Goal: Find contact information: Obtain details needed to contact an individual or organization

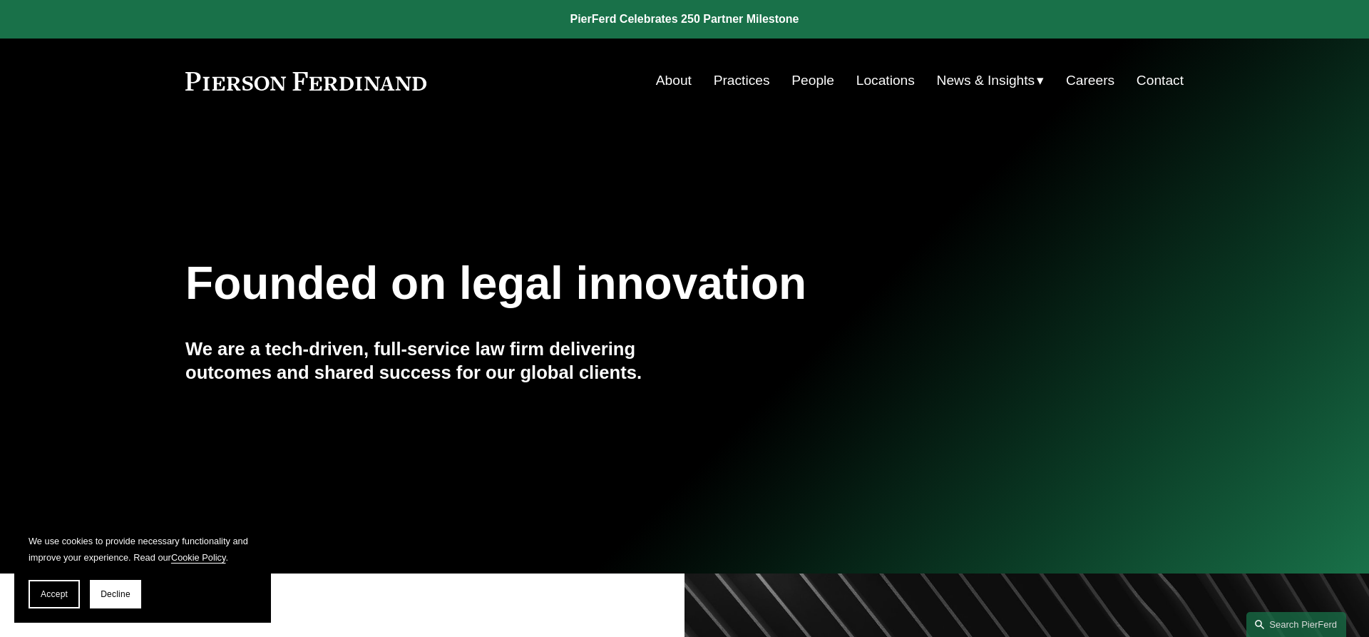
click at [806, 74] on link "People" at bounding box center [812, 80] width 43 height 27
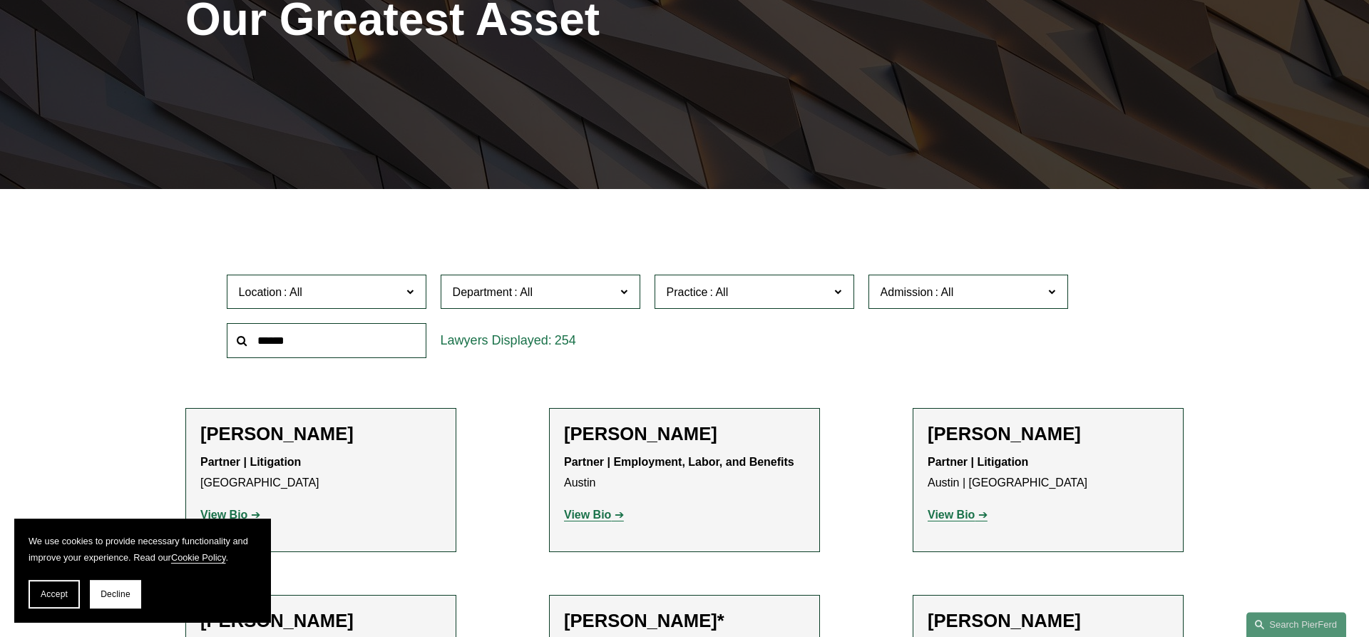
scroll to position [291, 0]
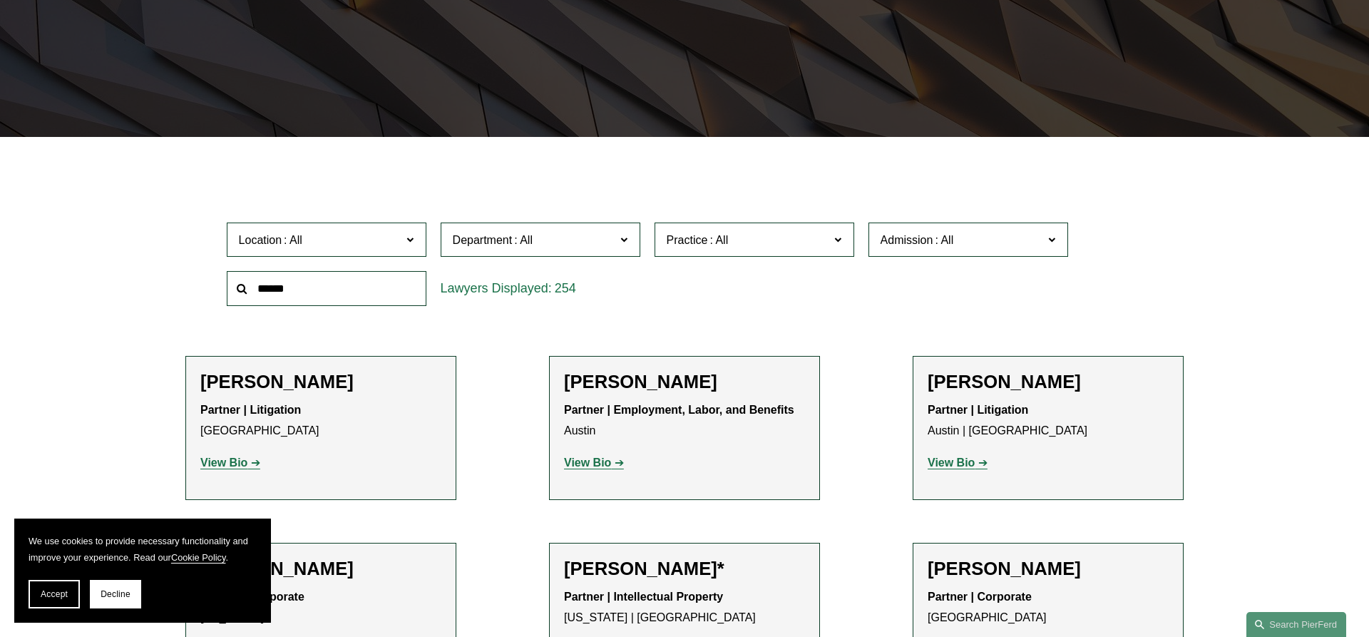
click at [400, 238] on span "Location" at bounding box center [320, 239] width 163 height 19
click at [0, 0] on link "[GEOGRAPHIC_DATA]" at bounding box center [0, 0] width 0 height 0
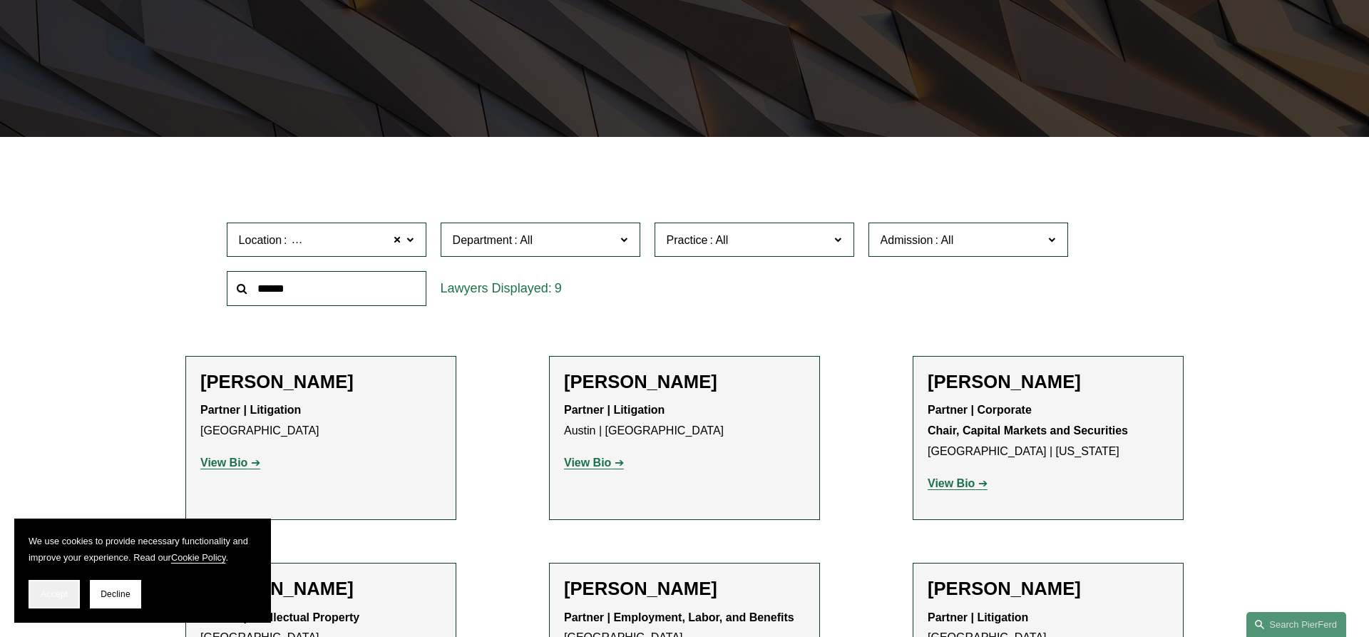
click at [47, 587] on button "Accept" at bounding box center [54, 594] width 51 height 29
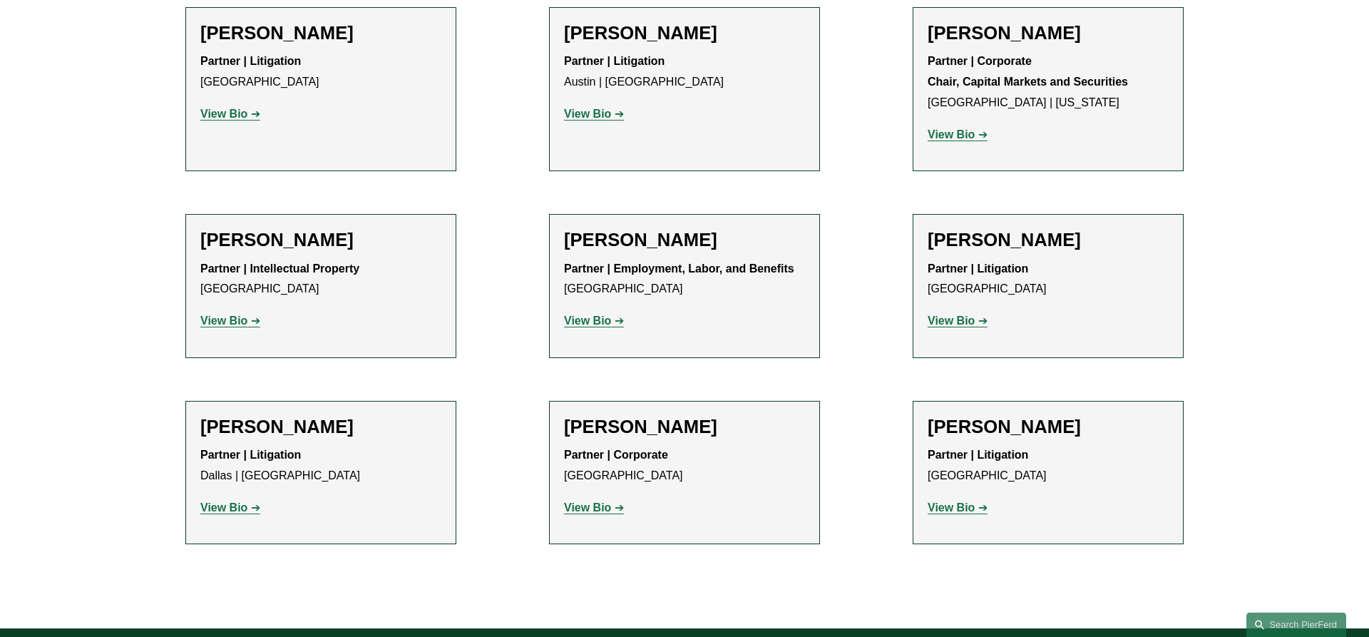
scroll to position [727, 0]
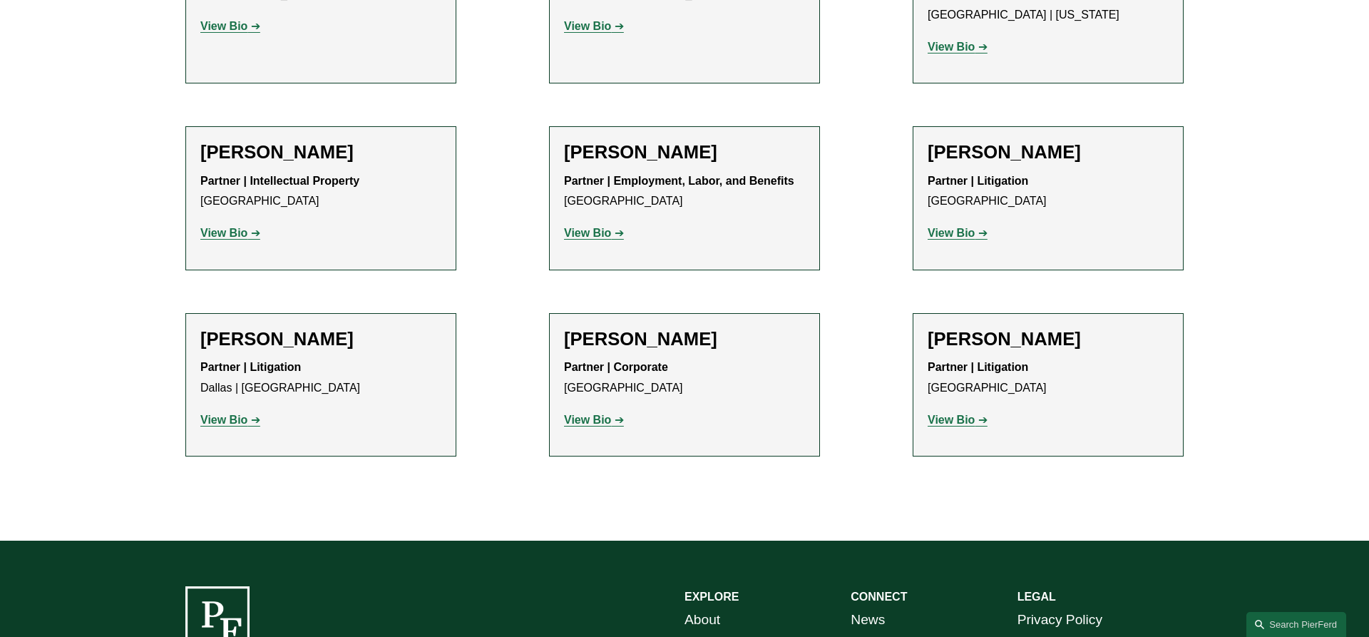
click at [945, 417] on strong "View Bio" at bounding box center [950, 419] width 47 height 12
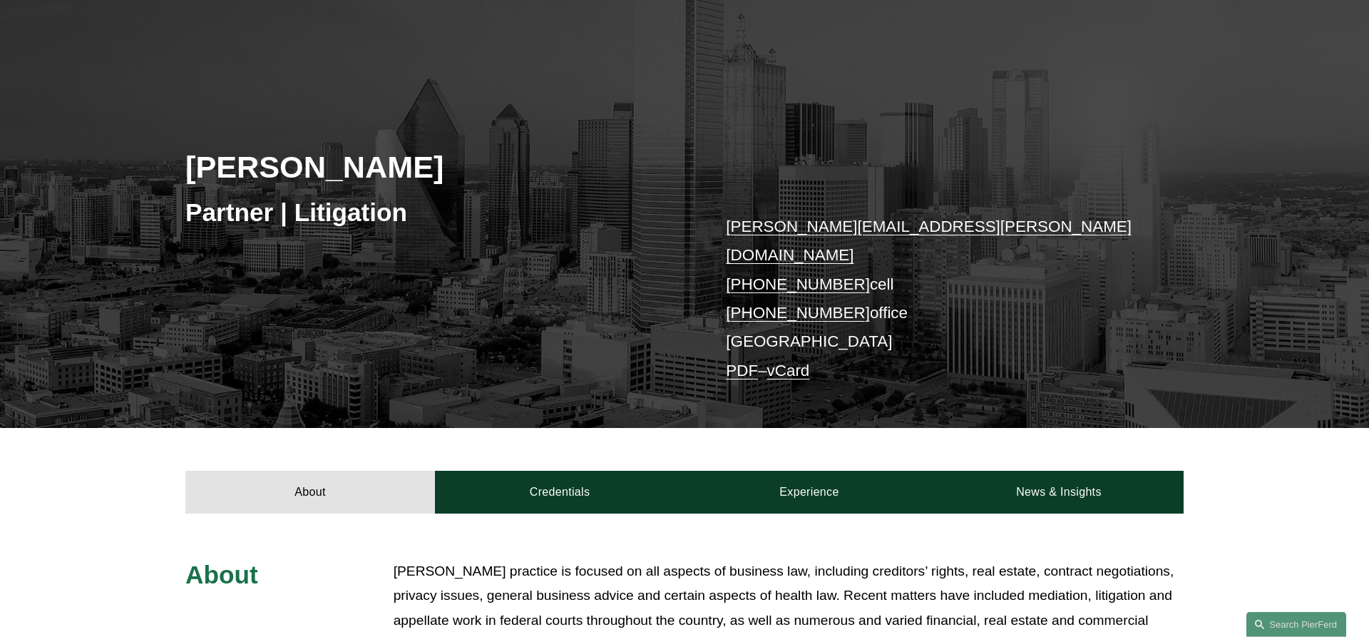
scroll to position [73, 0]
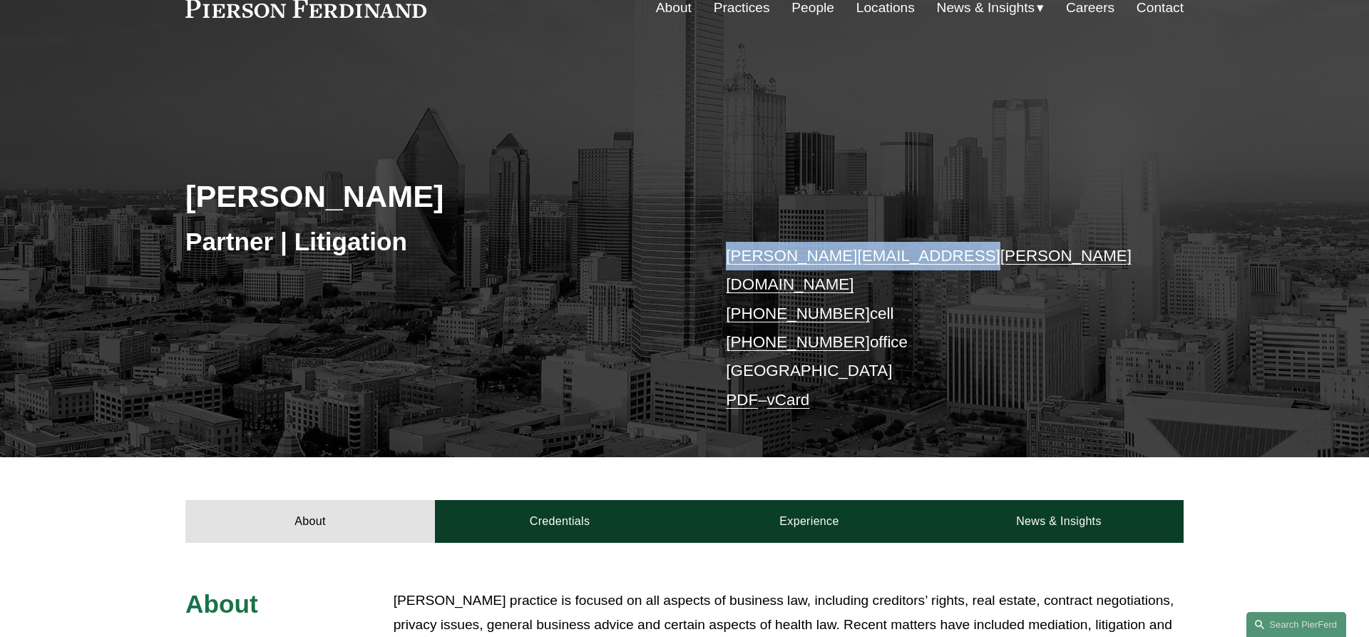
drag, startPoint x: 957, startPoint y: 257, endPoint x: 720, endPoint y: 257, distance: 237.4
click at [720, 257] on div "Lynnette Warman Partner | Litigation lynnette.warman@pierferd.com +1.214.693.65…" at bounding box center [684, 274] width 1369 height 366
copy link "lynnette.warman@pierferd.com"
